Goal: Find specific page/section: Find specific page/section

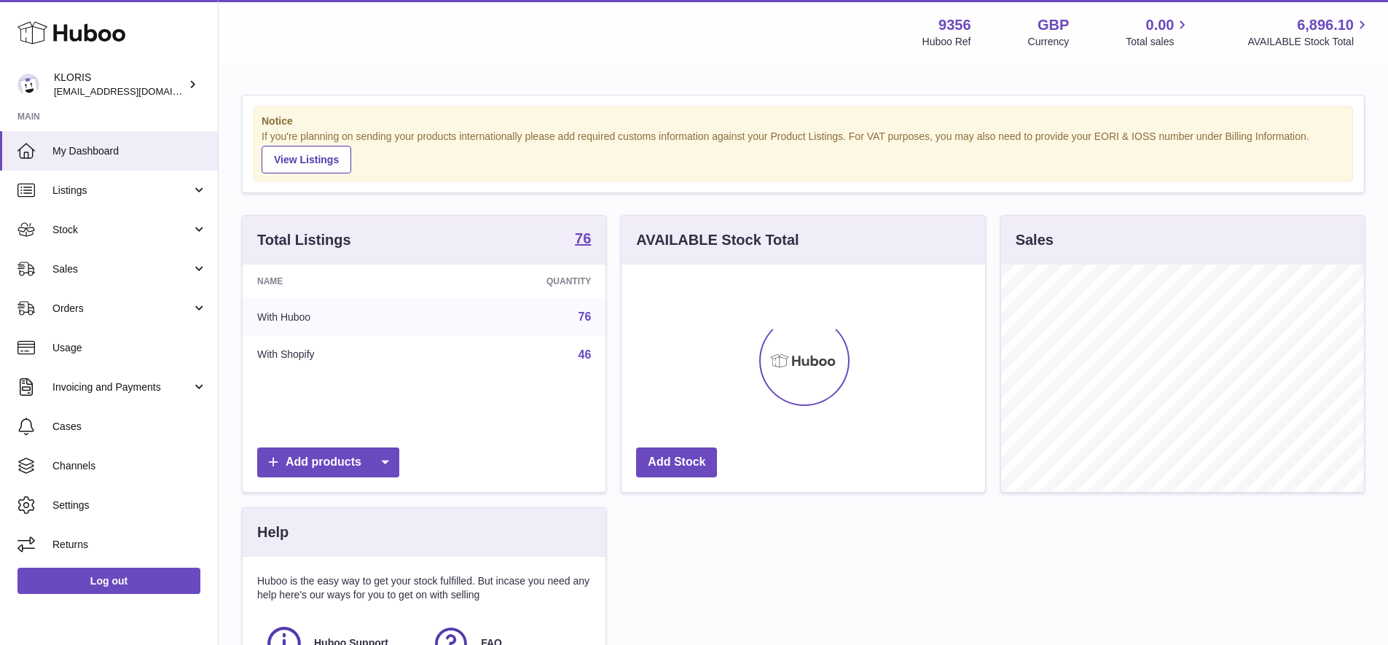
scroll to position [227, 364]
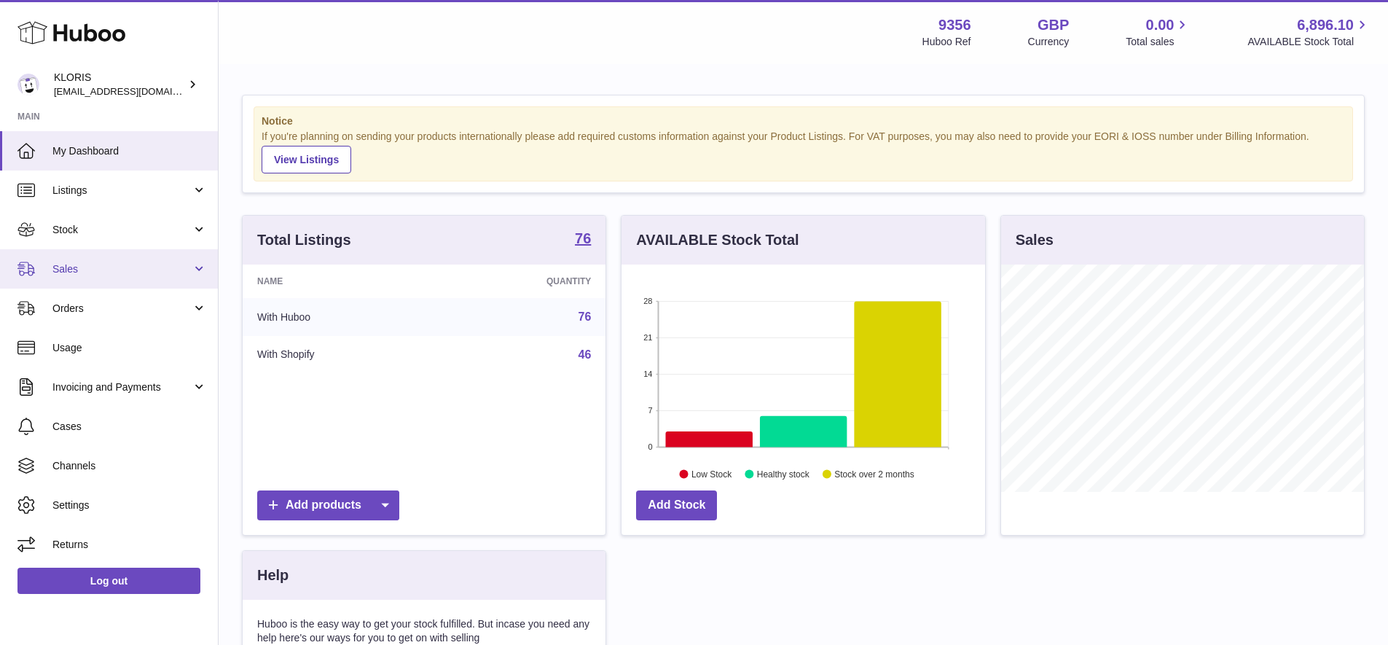
click at [59, 262] on span "Sales" at bounding box center [121, 269] width 139 height 14
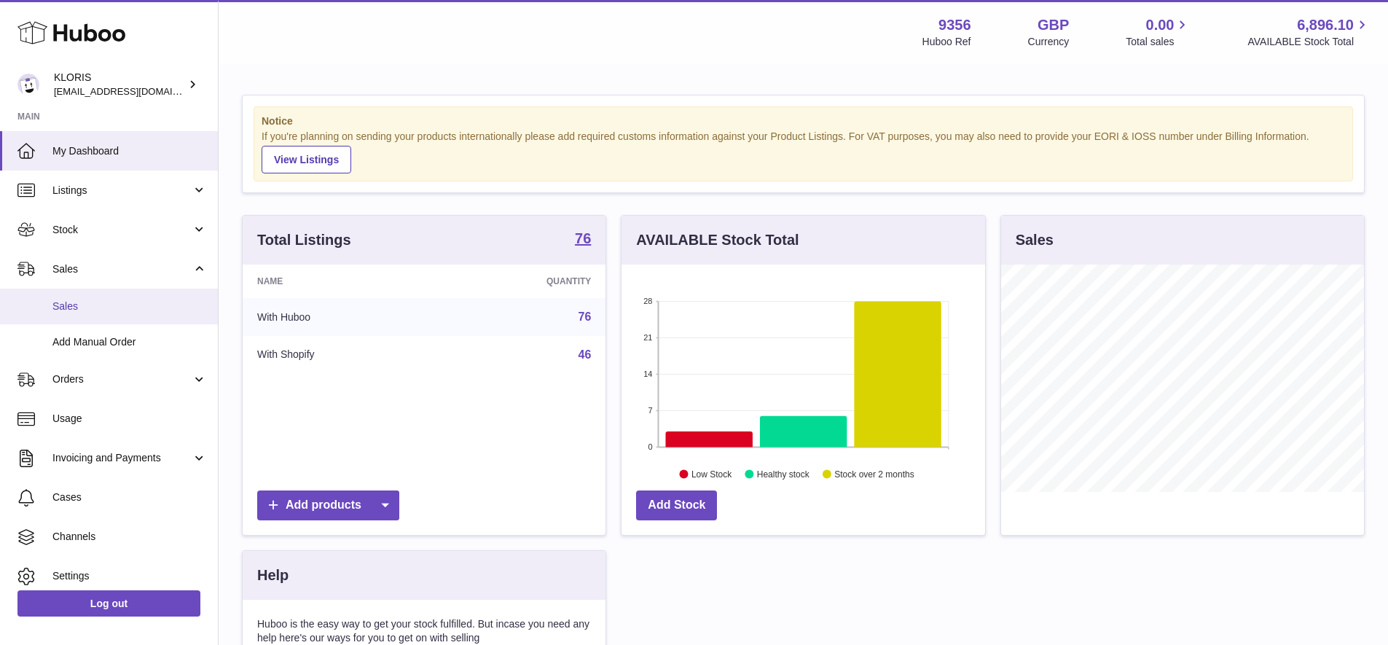
click at [70, 302] on span "Sales" at bounding box center [129, 306] width 154 height 14
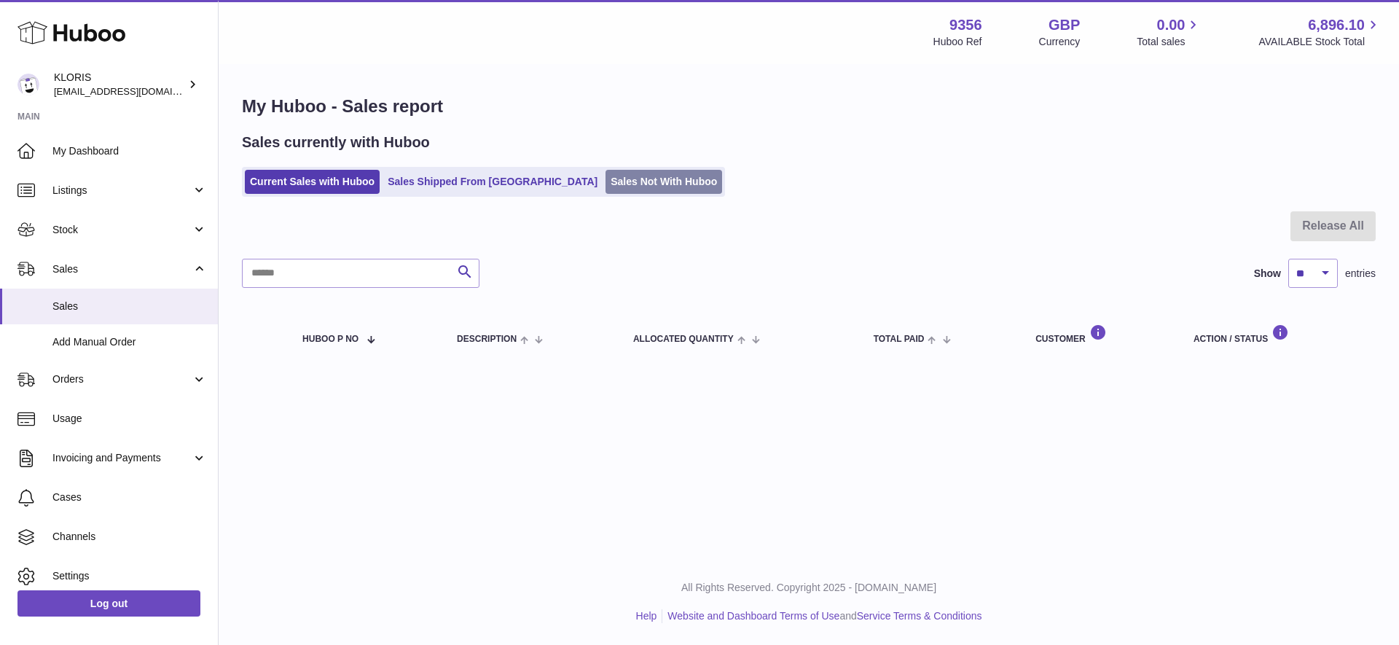
click at [617, 181] on link "Sales Not With Huboo" at bounding box center [663, 182] width 117 height 24
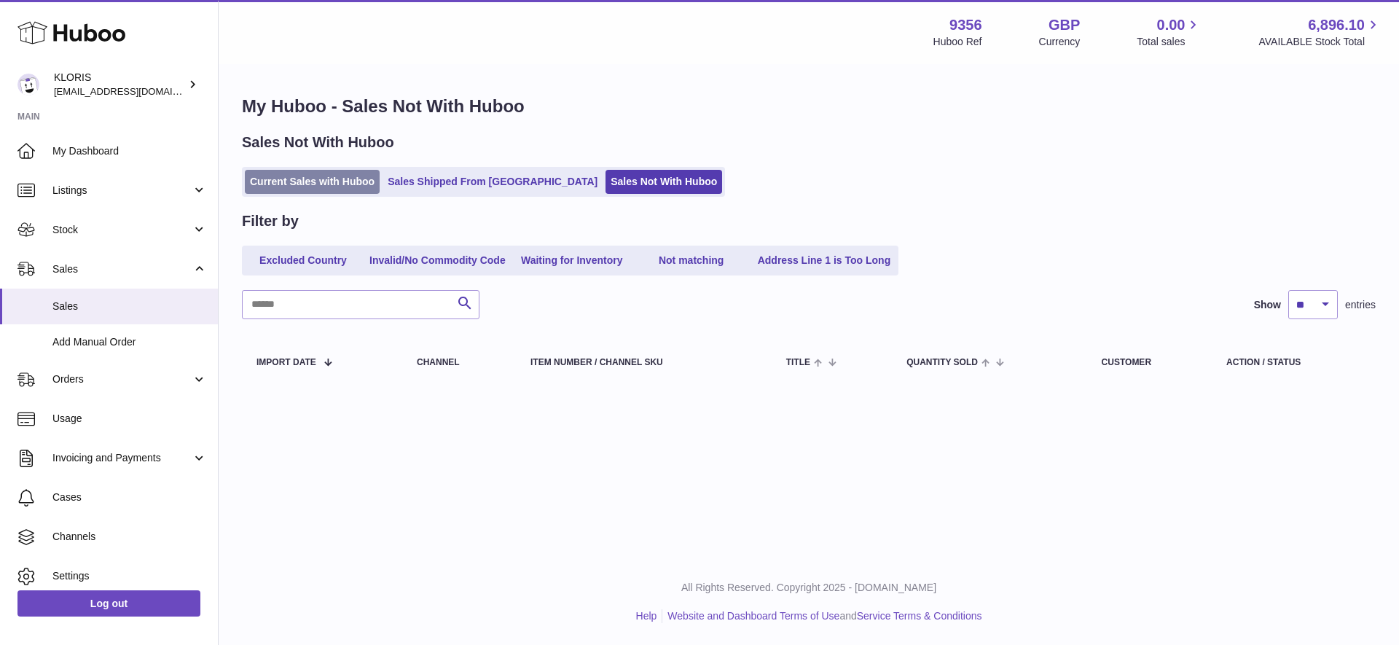
click at [292, 178] on link "Current Sales with Huboo" at bounding box center [312, 182] width 135 height 24
